Goal: Information Seeking & Learning: Understand process/instructions

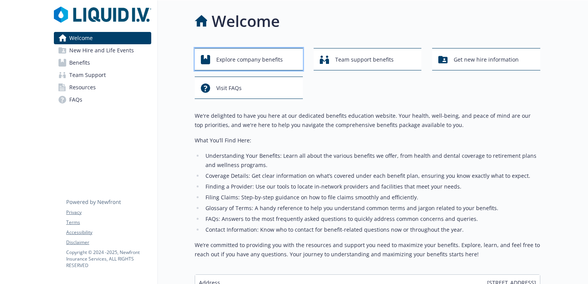
click at [268, 65] on span "Explore company benefits" at bounding box center [249, 59] width 67 height 15
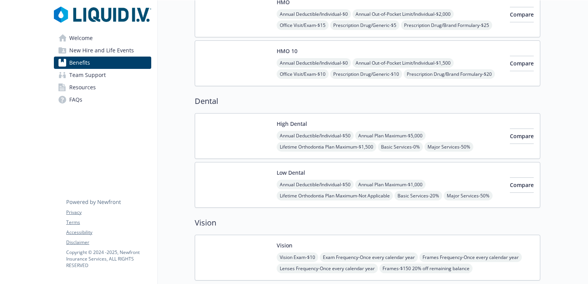
scroll to position [269, 0]
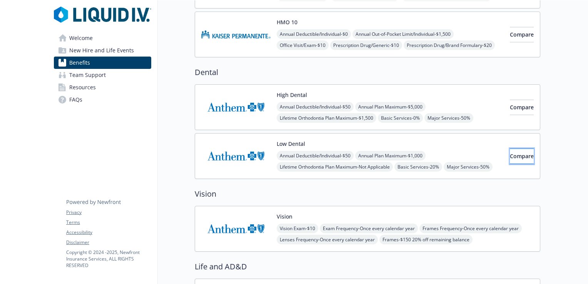
click at [517, 159] on button "Compare" at bounding box center [522, 156] width 24 height 15
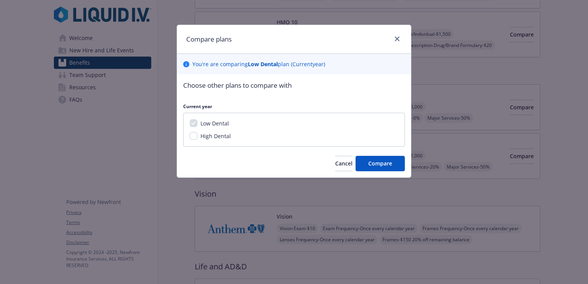
click at [208, 136] on span "High Dental" at bounding box center [216, 135] width 30 height 7
click at [197, 136] on input "High Dental" at bounding box center [194, 136] width 8 height 8
checkbox input "true"
click at [383, 167] on button "Compare" at bounding box center [380, 163] width 49 height 15
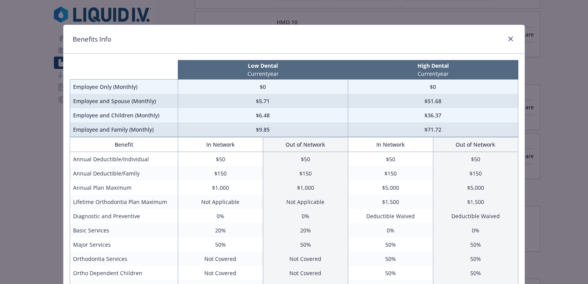
scroll to position [0, 0]
click at [510, 38] on icon "close" at bounding box center [511, 39] width 5 height 5
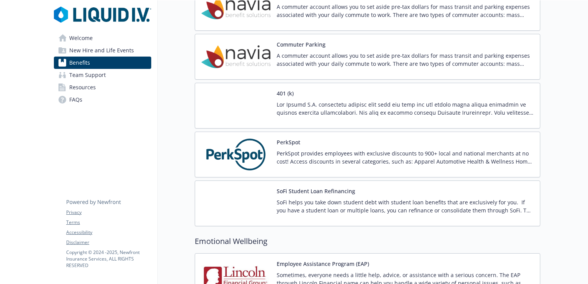
scroll to position [1309, 0]
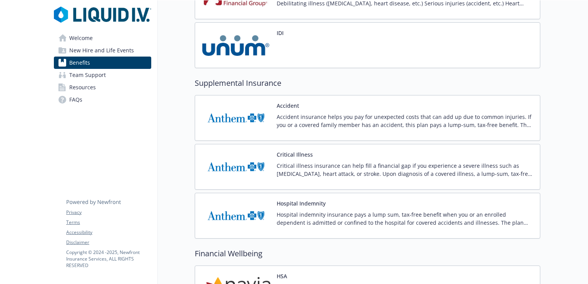
click at [116, 74] on link "Team Support" at bounding box center [102, 75] width 97 height 12
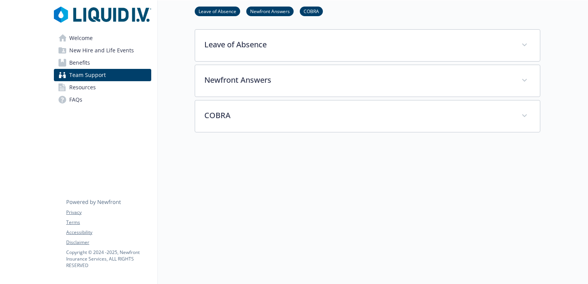
click at [81, 90] on span "Resources" at bounding box center [82, 87] width 27 height 12
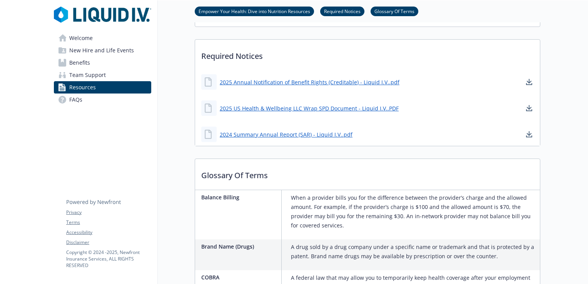
scroll to position [271, 0]
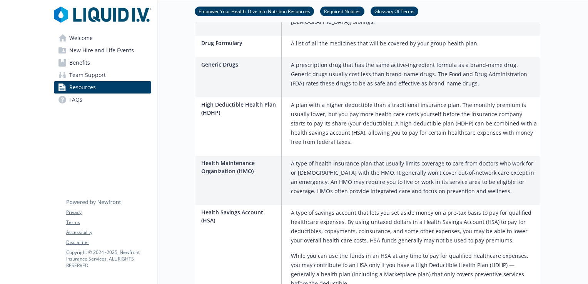
click at [103, 41] on link "Welcome" at bounding box center [102, 38] width 97 height 12
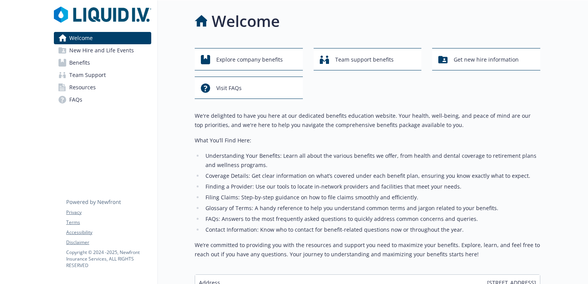
click at [96, 49] on span "New Hire and Life Events" at bounding box center [101, 50] width 65 height 12
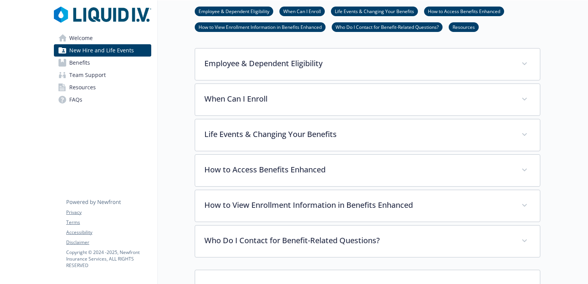
scroll to position [192, 0]
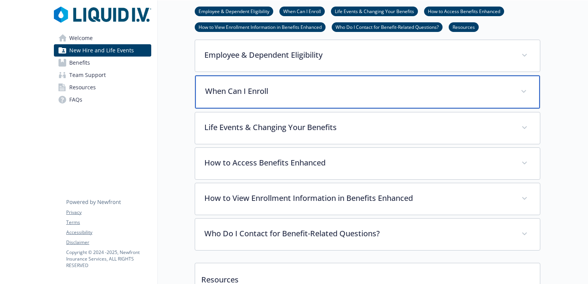
click at [527, 92] on span at bounding box center [524, 91] width 12 height 12
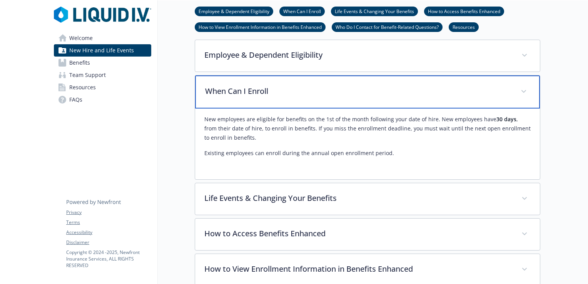
click at [525, 94] on span at bounding box center [524, 91] width 12 height 12
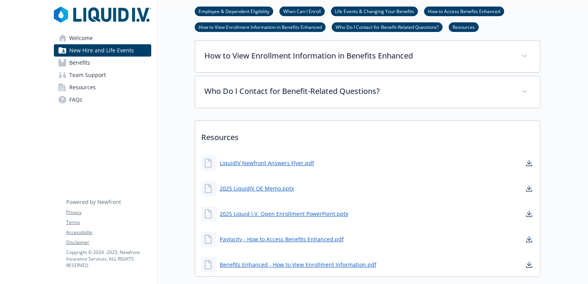
scroll to position [233, 0]
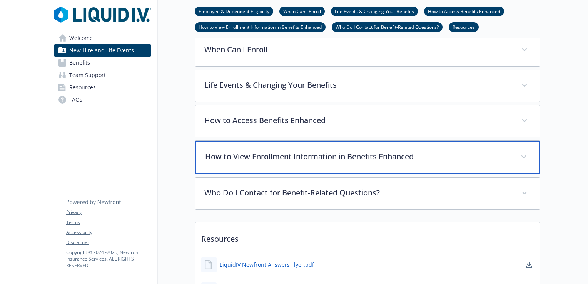
click at [521, 155] on span at bounding box center [524, 157] width 12 height 12
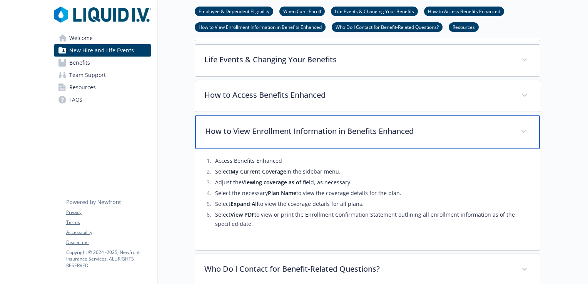
scroll to position [272, 0]
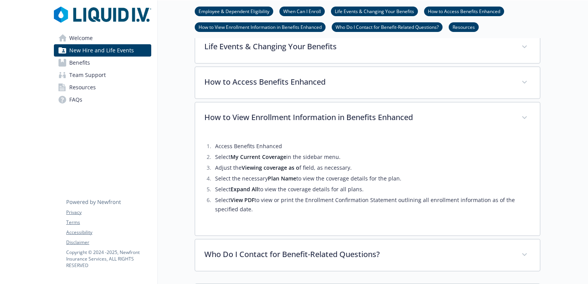
click at [90, 61] on link "Benefits" at bounding box center [102, 63] width 97 height 12
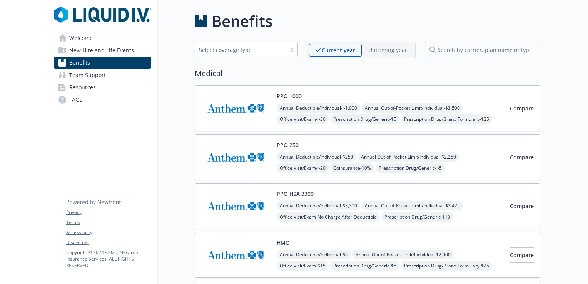
click at [89, 42] on span "Welcome" at bounding box center [80, 38] width 23 height 12
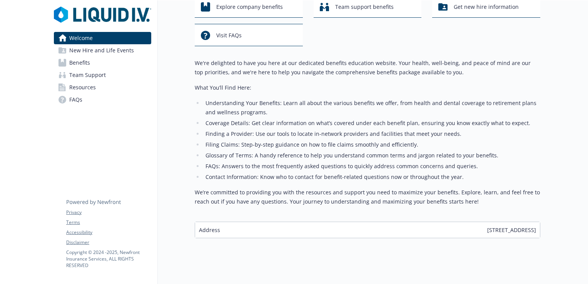
scroll to position [68, 0]
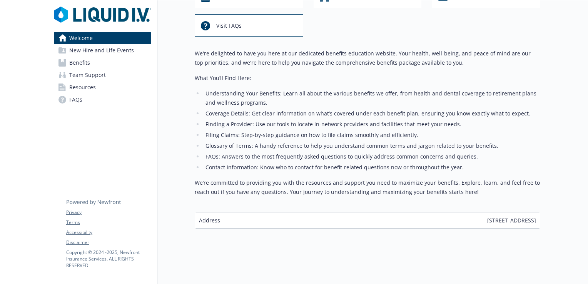
click at [103, 55] on span "New Hire and Life Events" at bounding box center [101, 50] width 65 height 12
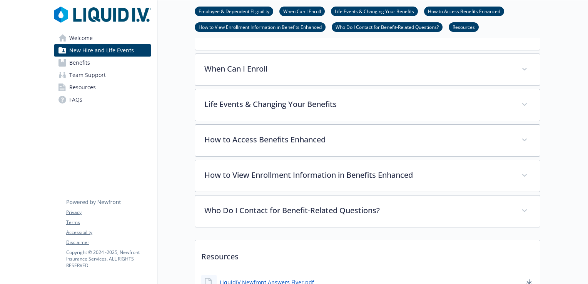
scroll to position [222, 0]
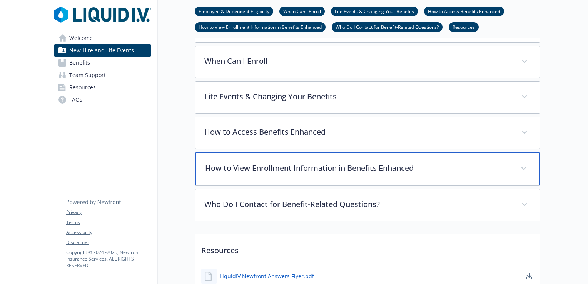
click at [520, 172] on div "How to View Enrollment Information in Benefits Enhanced" at bounding box center [367, 168] width 345 height 33
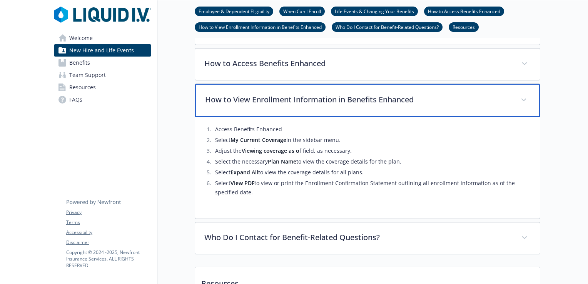
scroll to position [299, 0]
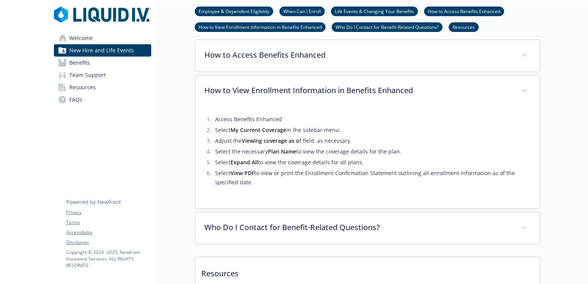
click at [257, 132] on strong "My Current Coverage" at bounding box center [259, 129] width 56 height 7
drag, startPoint x: 257, startPoint y: 132, endPoint x: 284, endPoint y: 134, distance: 27.0
click at [284, 134] on li "Select My Current Coverage in the sidebar menu." at bounding box center [372, 130] width 318 height 9
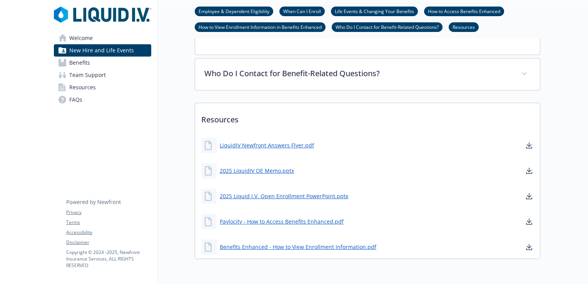
scroll to position [487, 0]
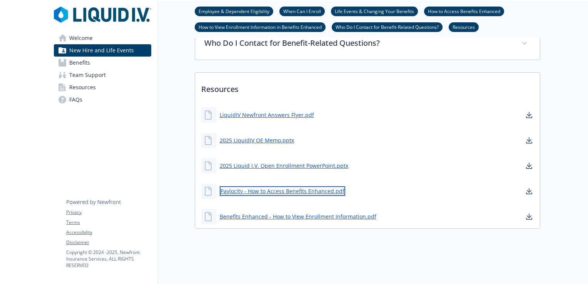
click at [303, 187] on link "Paylocity - How to Access Benefits Enhanced.pdf" at bounding box center [283, 191] width 126 height 10
click at [288, 186] on link "Paylocity - How to Access Benefits Enhanced.pdf" at bounding box center [283, 191] width 126 height 10
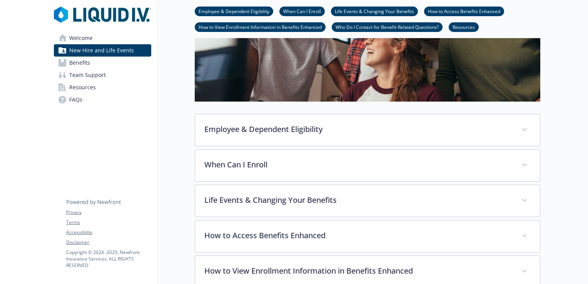
scroll to position [64, 0]
